Goal: Task Accomplishment & Management: Use online tool/utility

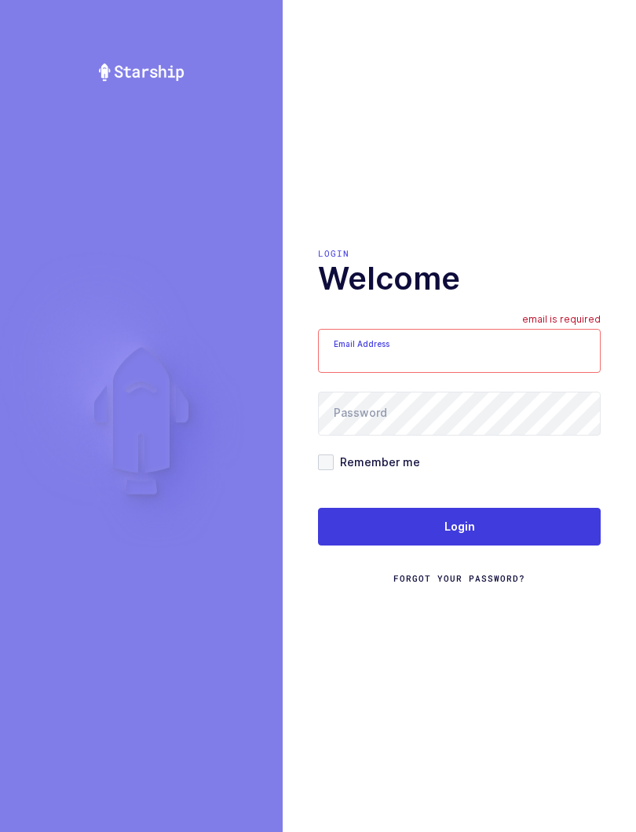
type input "[EMAIL_ADDRESS][DOMAIN_NAME]"
click at [542, 542] on button "Login" at bounding box center [459, 527] width 283 height 38
click at [534, 536] on button "Login" at bounding box center [459, 527] width 283 height 38
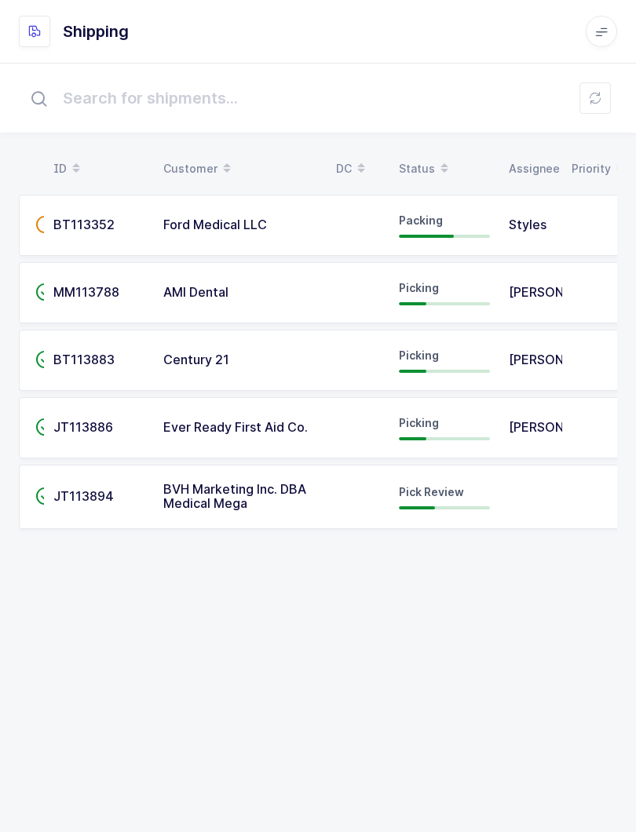
click at [418, 497] on span "Pick Review" at bounding box center [431, 491] width 65 height 13
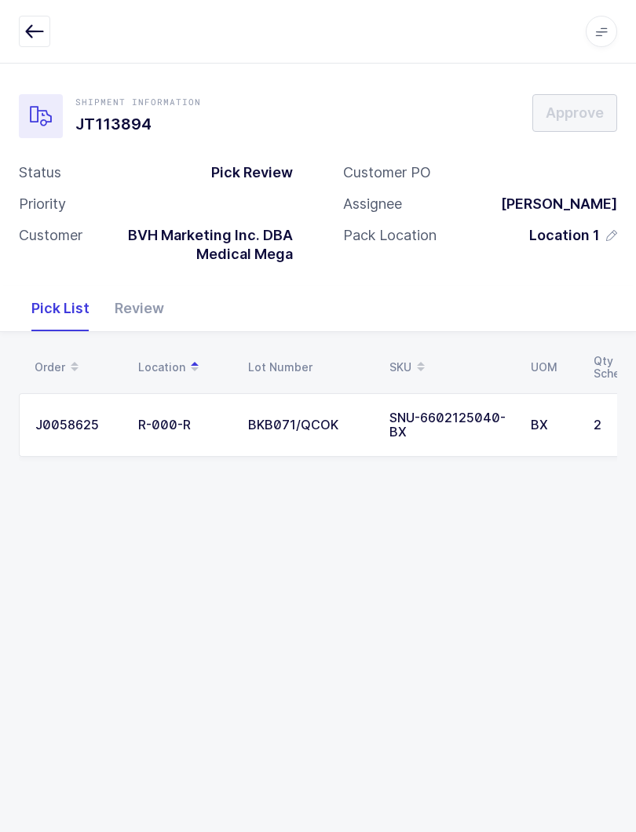
click at [152, 301] on div "Review" at bounding box center [139, 309] width 75 height 46
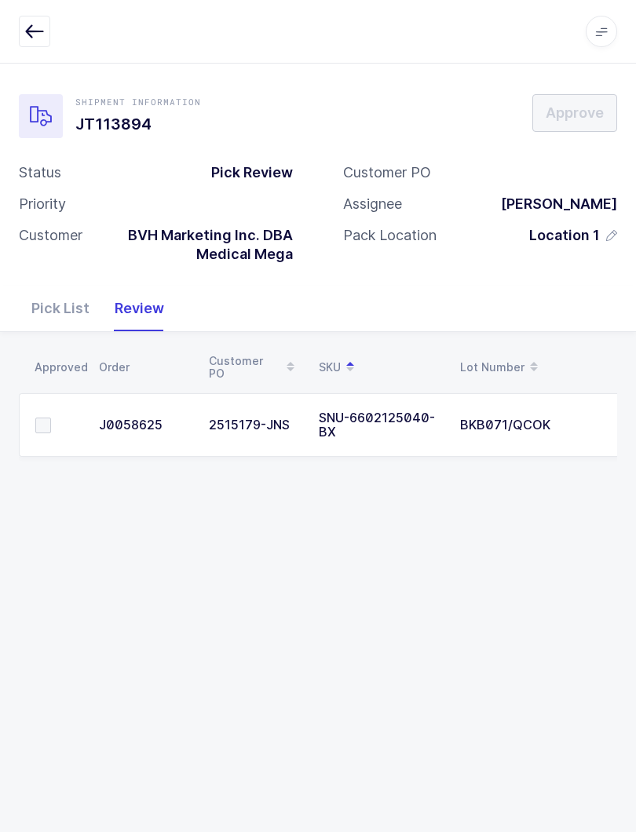
click at [39, 425] on span at bounding box center [43, 426] width 16 height 16
click at [51, 418] on input "checkbox" at bounding box center [51, 418] width 0 height 0
click at [553, 122] on span "Approve" at bounding box center [574, 113] width 58 height 20
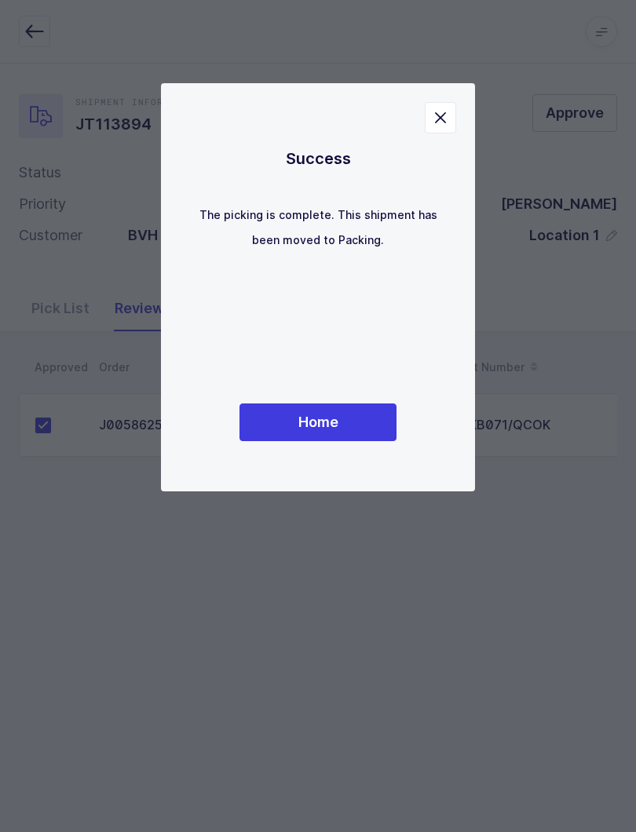
click at [350, 418] on button "Home" at bounding box center [317, 422] width 157 height 38
